Goal: Transaction & Acquisition: Purchase product/service

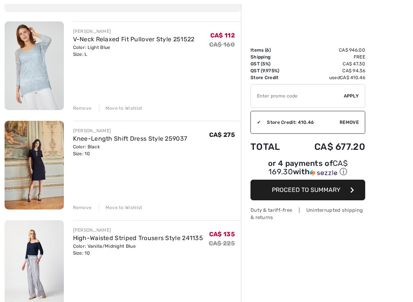
scroll to position [97, 0]
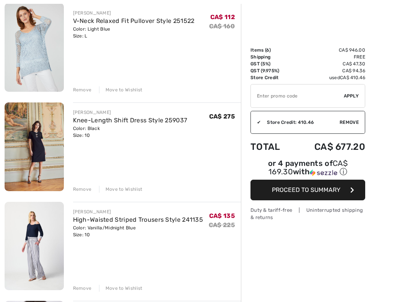
click at [77, 122] on link "Knee-Length Shift Dress Style 259037" at bounding box center [130, 120] width 114 height 7
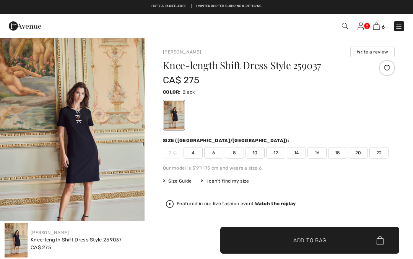
checkbox input "true"
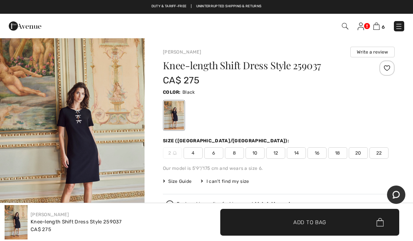
click at [86, 123] on img "1 / 5" at bounding box center [72, 145] width 144 height 217
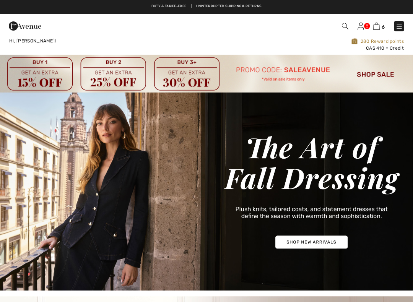
checkbox input "true"
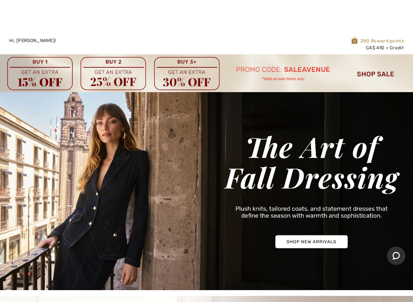
click at [382, 68] on img at bounding box center [206, 73] width 413 height 38
click at [383, 54] on img at bounding box center [206, 73] width 413 height 38
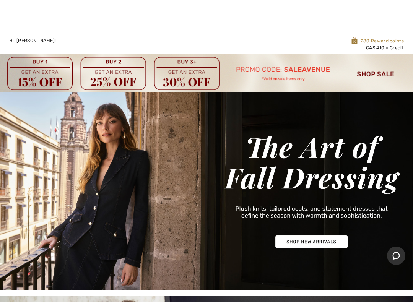
click at [378, 54] on img at bounding box center [206, 73] width 413 height 38
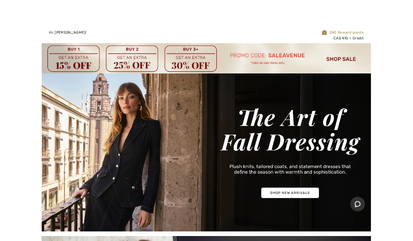
scroll to position [40, 0]
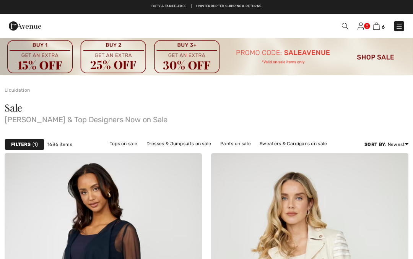
checkbox input "true"
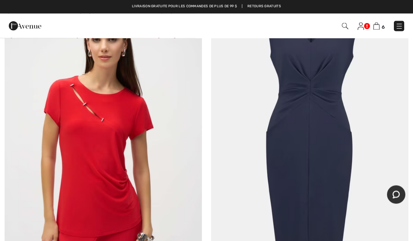
scroll to position [7733, 0]
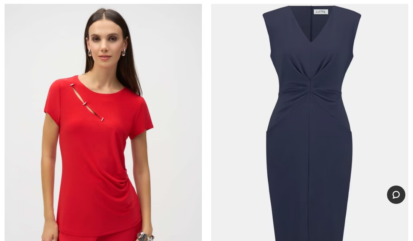
click at [100, 142] on img at bounding box center [103, 130] width 197 height 296
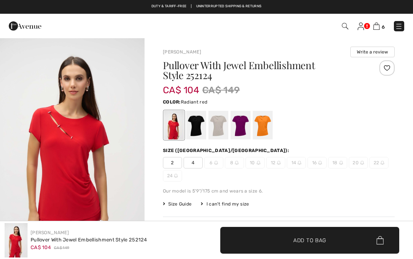
checkbox input "true"
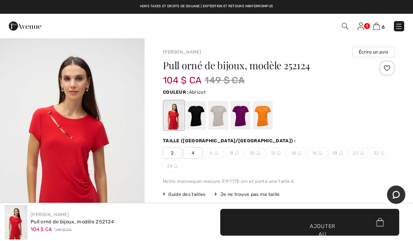
click at [263, 121] on div at bounding box center [262, 115] width 20 height 29
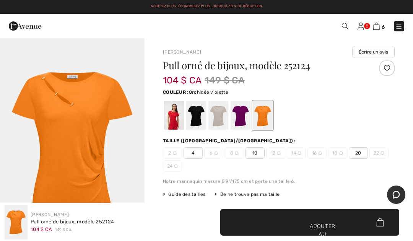
click at [244, 117] on div at bounding box center [240, 115] width 20 height 29
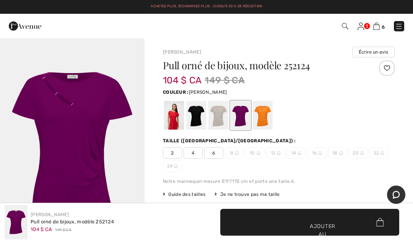
click at [222, 114] on div at bounding box center [218, 115] width 20 height 29
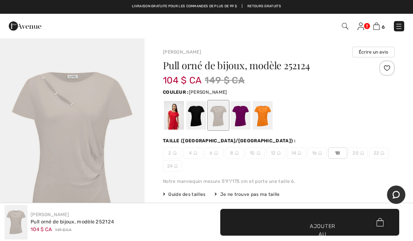
click at [196, 122] on div at bounding box center [196, 115] width 20 height 29
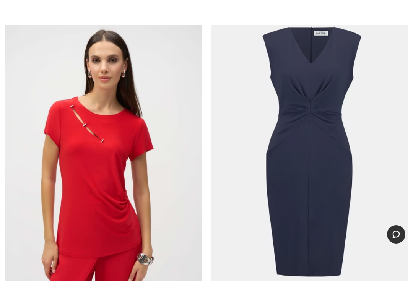
scroll to position [8056, 0]
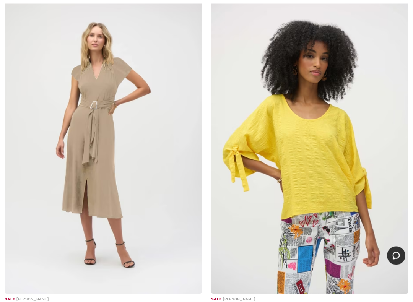
checkbox input "true"
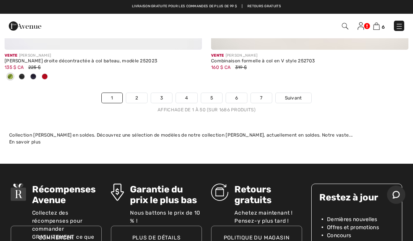
scroll to position [8703, 0]
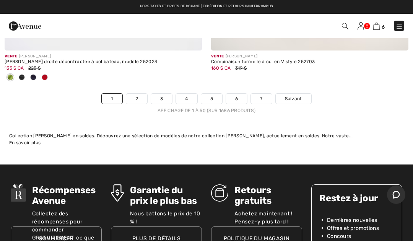
click at [138, 94] on link "2" at bounding box center [136, 99] width 21 height 10
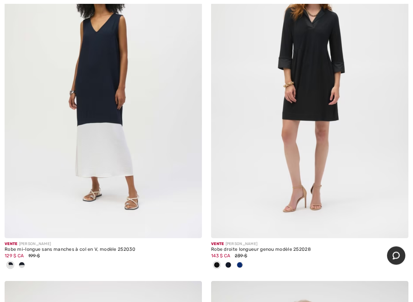
scroll to position [6546, 0]
click at [242, 259] on div at bounding box center [239, 265] width 11 height 13
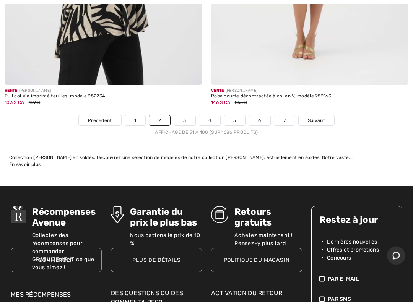
scroll to position [8757, 0]
click at [320, 118] on font "Suivant" at bounding box center [315, 120] width 17 height 5
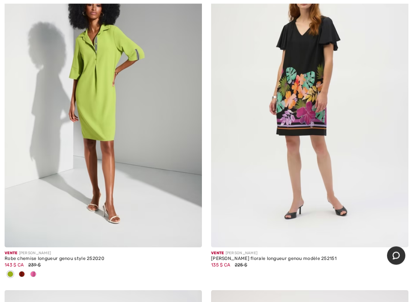
scroll to position [1530, 0]
click at [34, 259] on span at bounding box center [33, 274] width 6 height 6
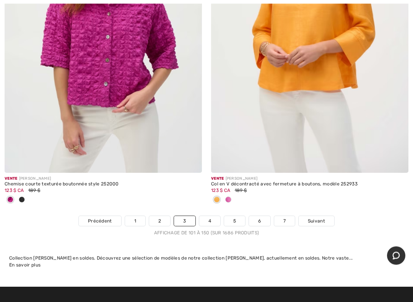
scroll to position [8543, 0]
click at [321, 217] on span "Suivant" at bounding box center [315, 220] width 17 height 7
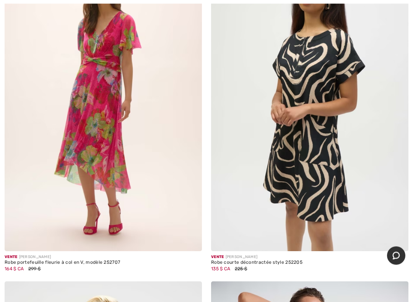
scroll to position [2330, 0]
click at [318, 162] on img at bounding box center [309, 103] width 197 height 296
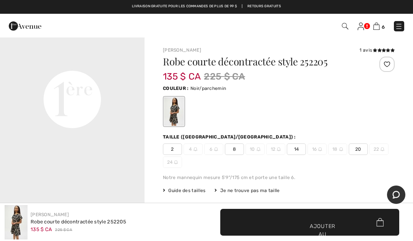
scroll to position [481, 0]
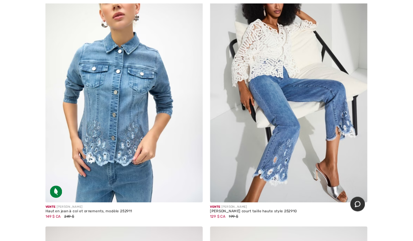
scroll to position [6379, 0]
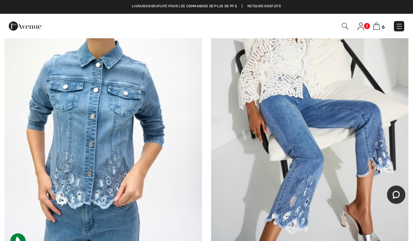
click at [108, 130] on img at bounding box center [103, 106] width 197 height 296
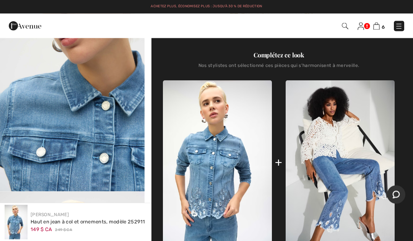
scroll to position [264, 0]
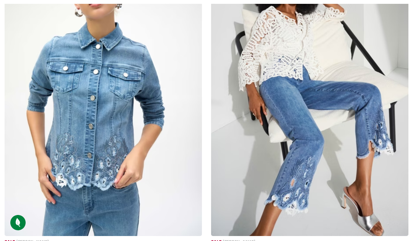
checkbox input "true"
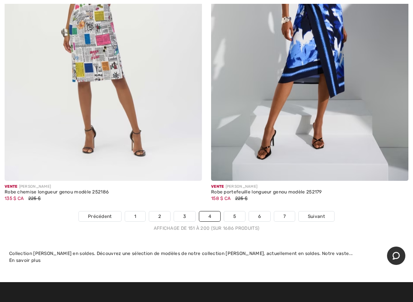
scroll to position [8498, 0]
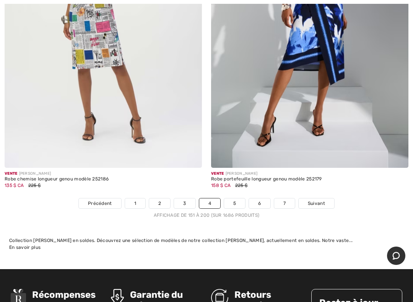
click at [321, 200] on span "Suivant" at bounding box center [315, 203] width 17 height 7
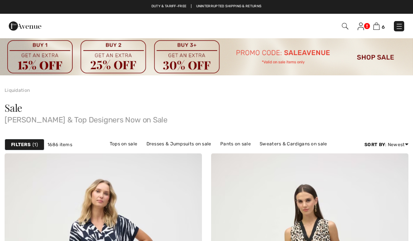
checkbox input "true"
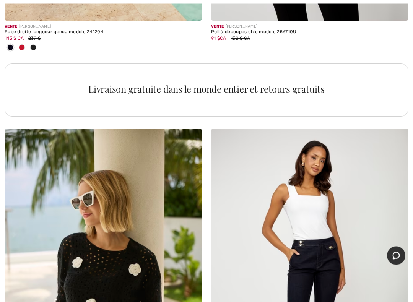
scroll to position [6285, 0]
